Goal: Navigation & Orientation: Go to known website

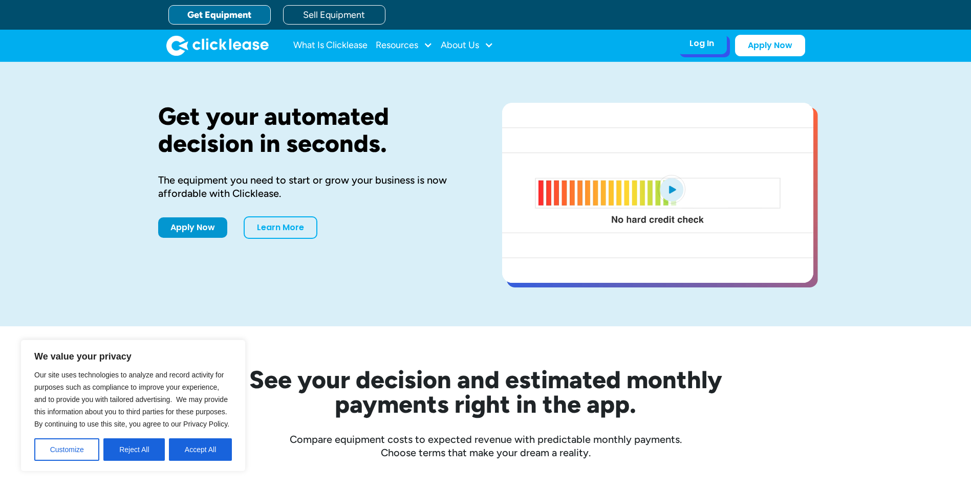
click at [710, 46] on div "Log In" at bounding box center [702, 43] width 25 height 10
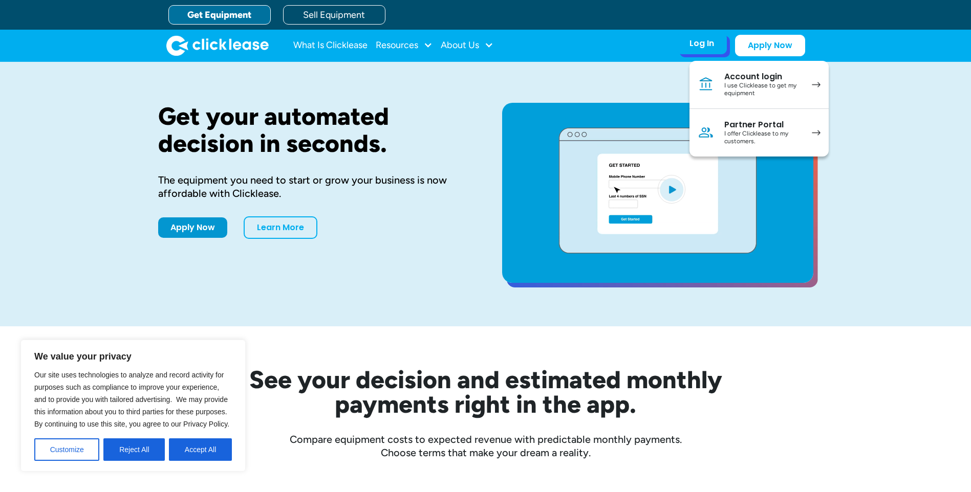
click at [760, 87] on div "I use Clicklease to get my equipment" at bounding box center [762, 90] width 77 height 16
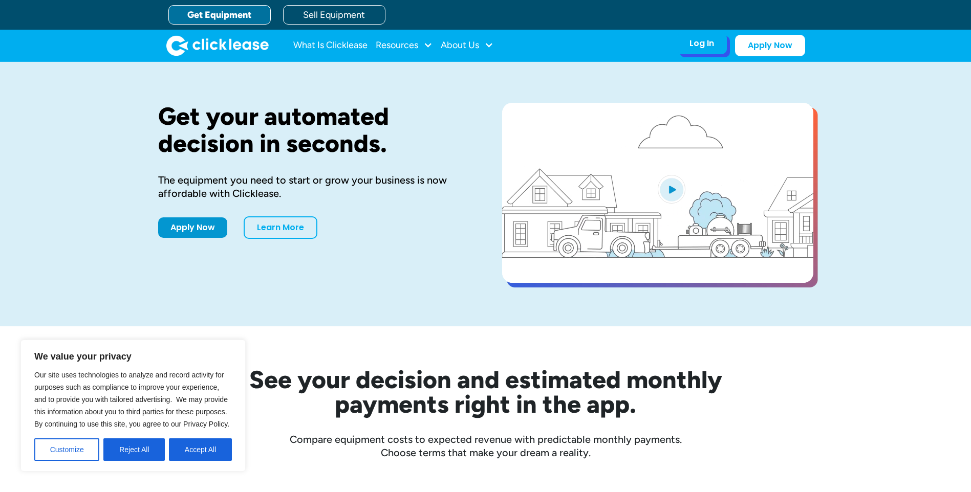
click at [700, 46] on div "Log In" at bounding box center [702, 43] width 25 height 10
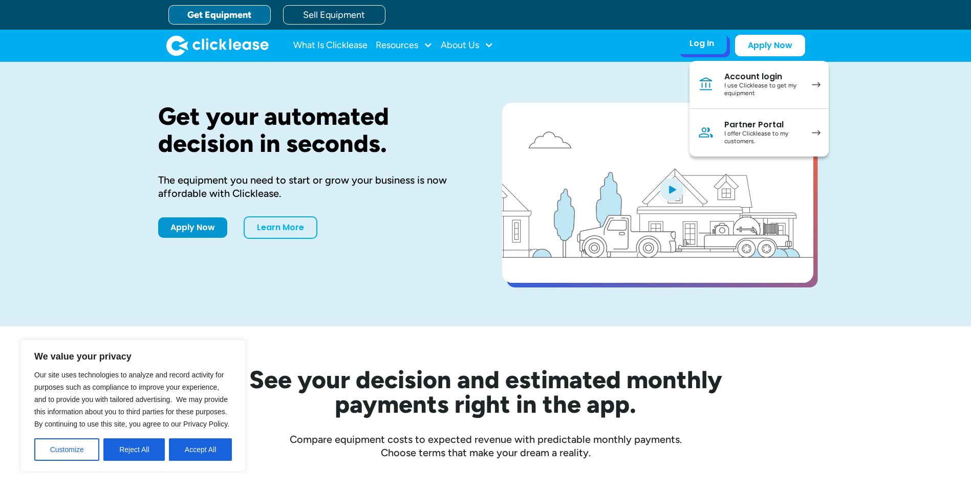
click at [784, 82] on div "I use Clicklease to get my equipment" at bounding box center [762, 90] width 77 height 16
